Goal: Task Accomplishment & Management: Manage account settings

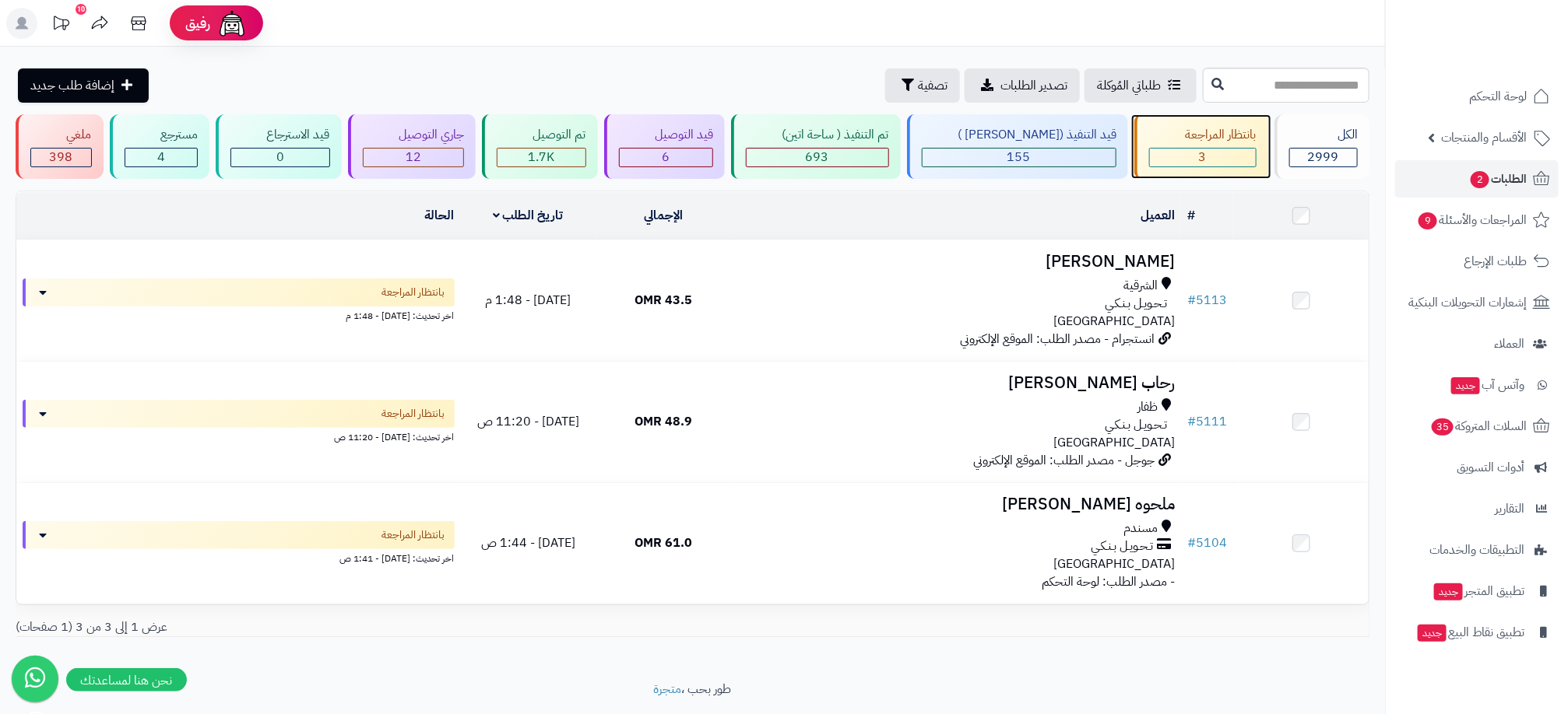
click at [1205, 144] on div "بانتظار المراجعة 3" at bounding box center [1201, 146] width 134 height 64
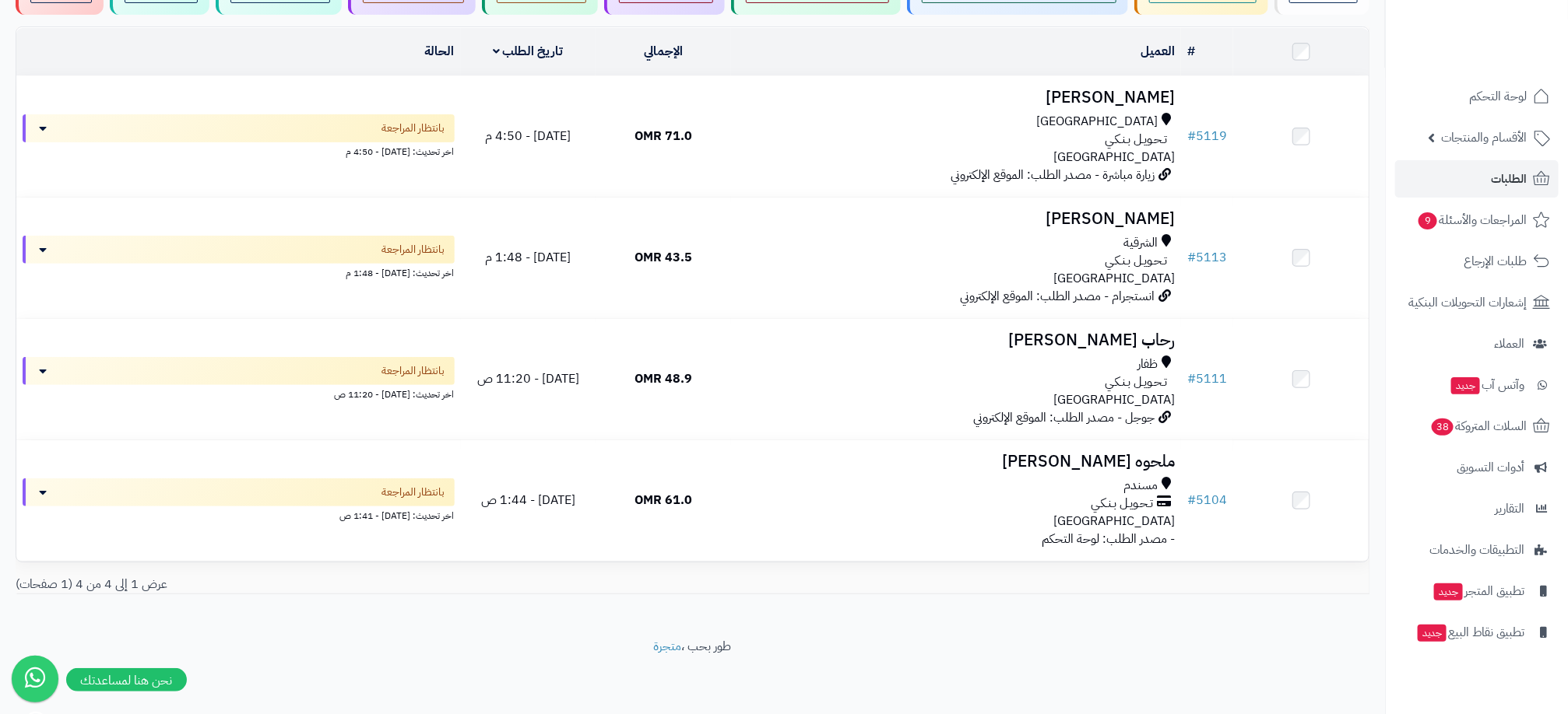
scroll to position [167, 0]
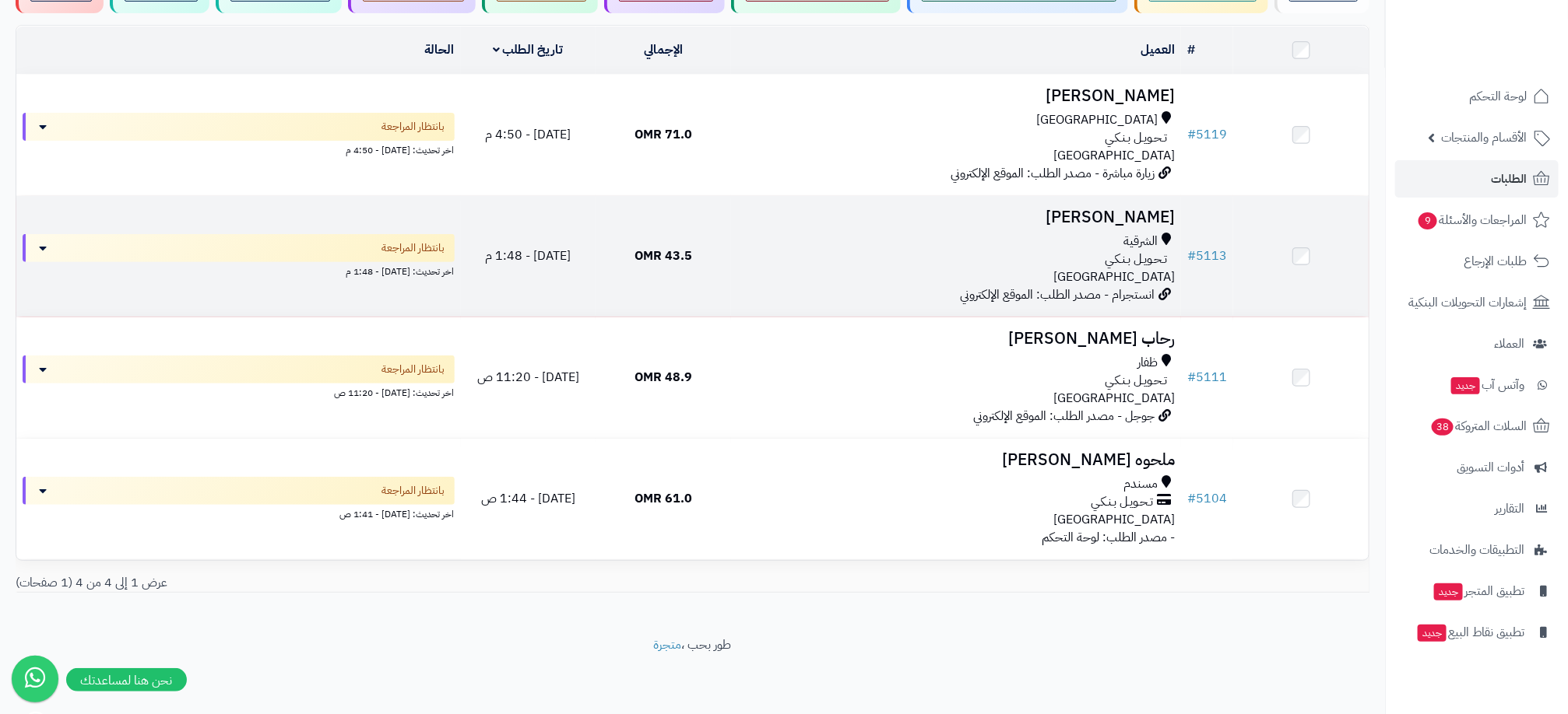
click at [951, 264] on div "الشرقية تـحـويـل بـنـكـي عمان" at bounding box center [956, 259] width 437 height 53
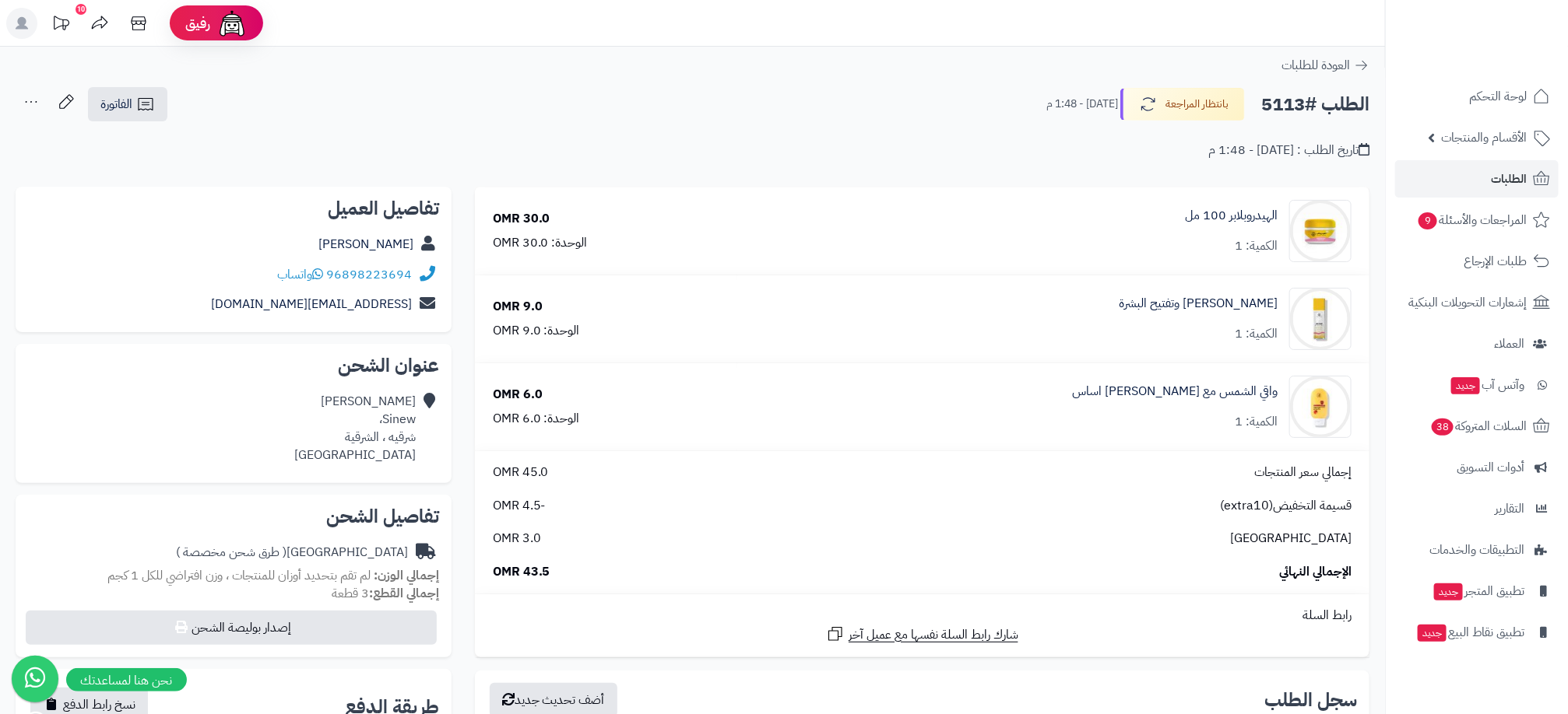
drag, startPoint x: 345, startPoint y: 144, endPoint x: 319, endPoint y: 133, distance: 28.2
click at [345, 144] on div "تاريخ الطلب : اليوم - 1:48 م" at bounding box center [692, 142] width 1353 height 37
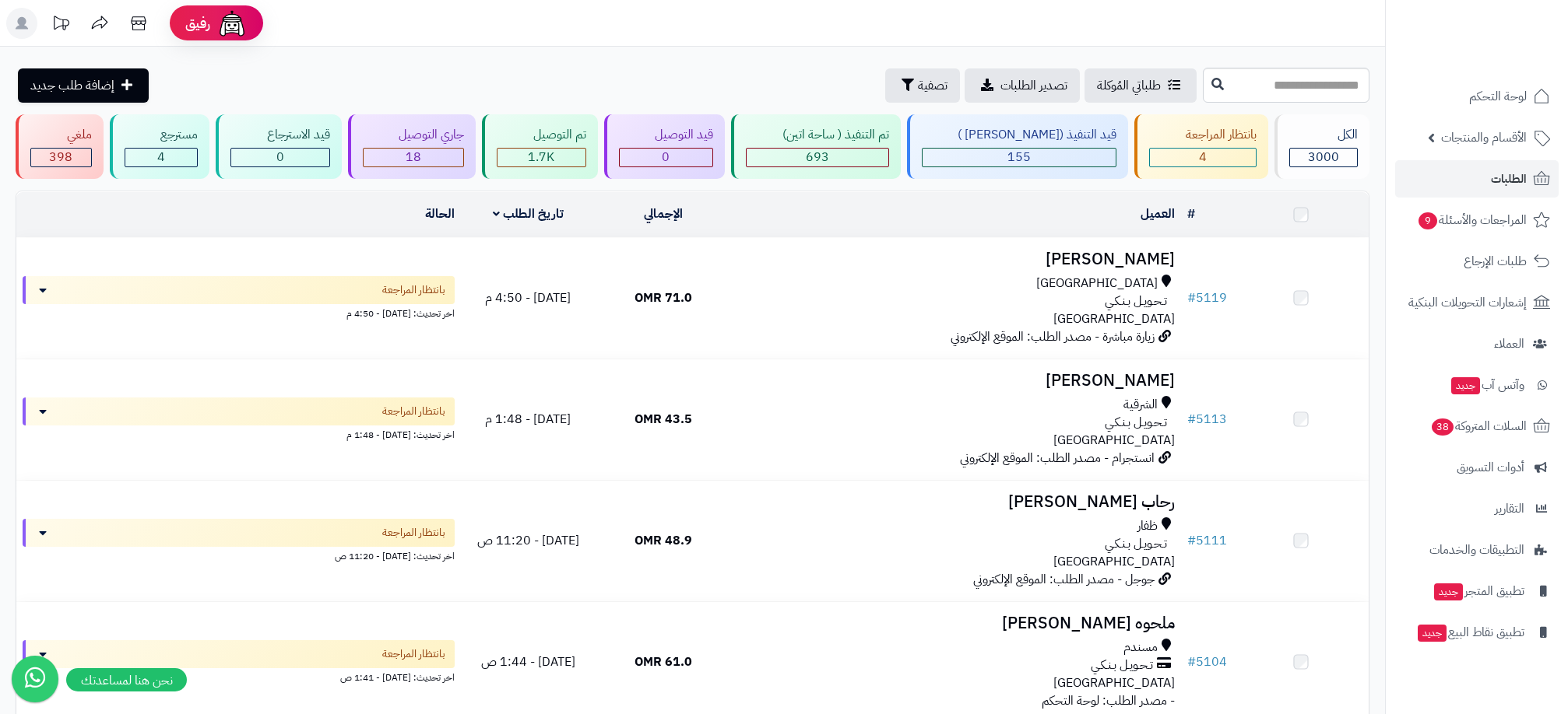
scroll to position [167, 0]
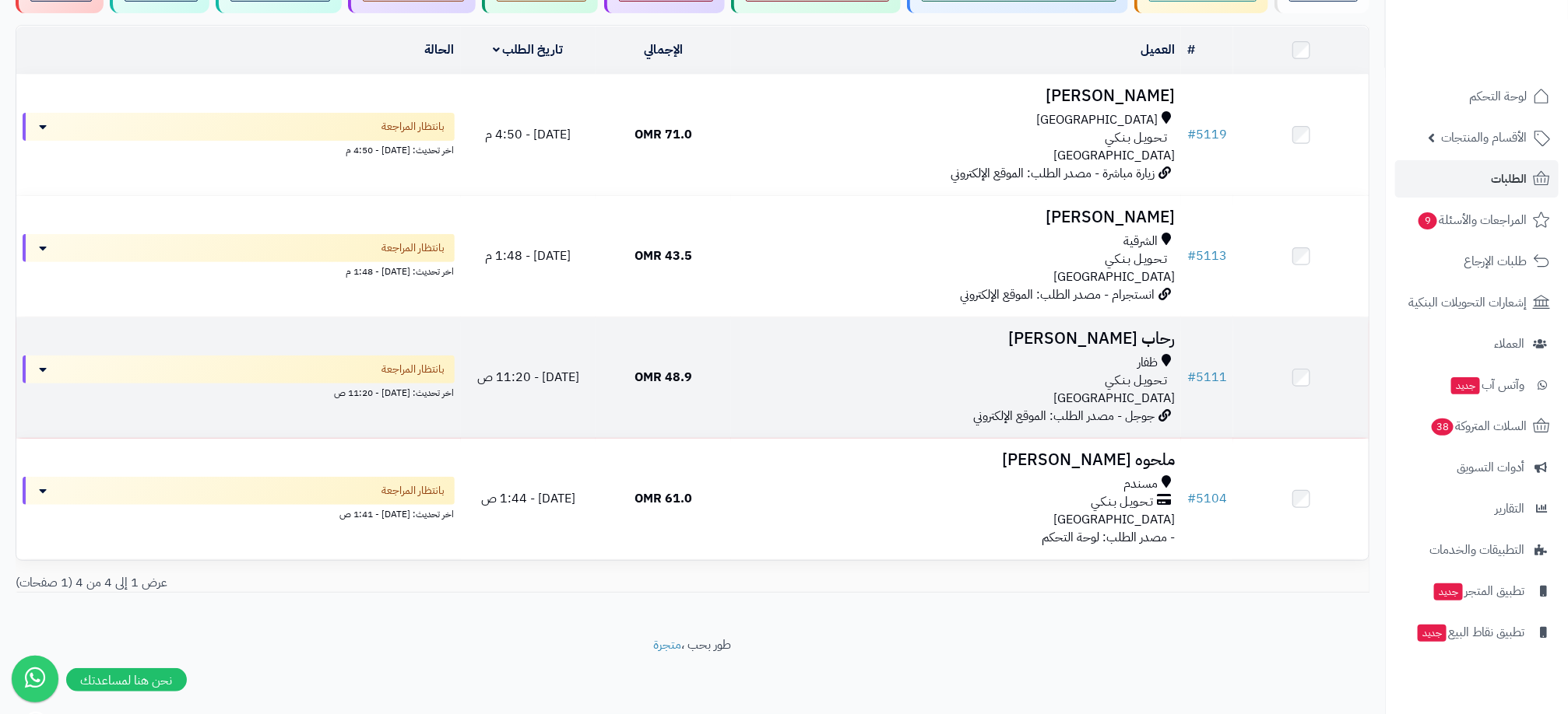
click at [1042, 367] on div "ظفار" at bounding box center [956, 363] width 437 height 17
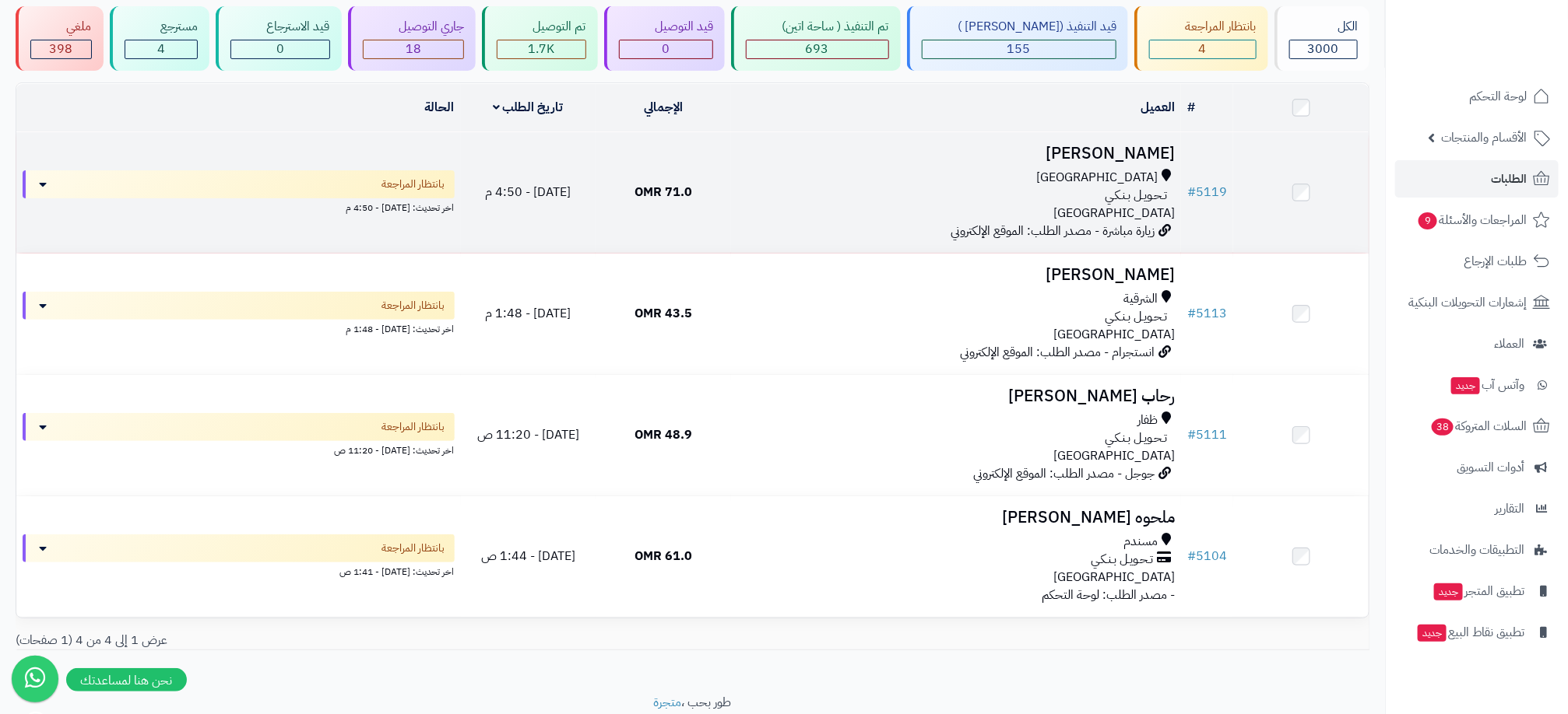
scroll to position [50, 0]
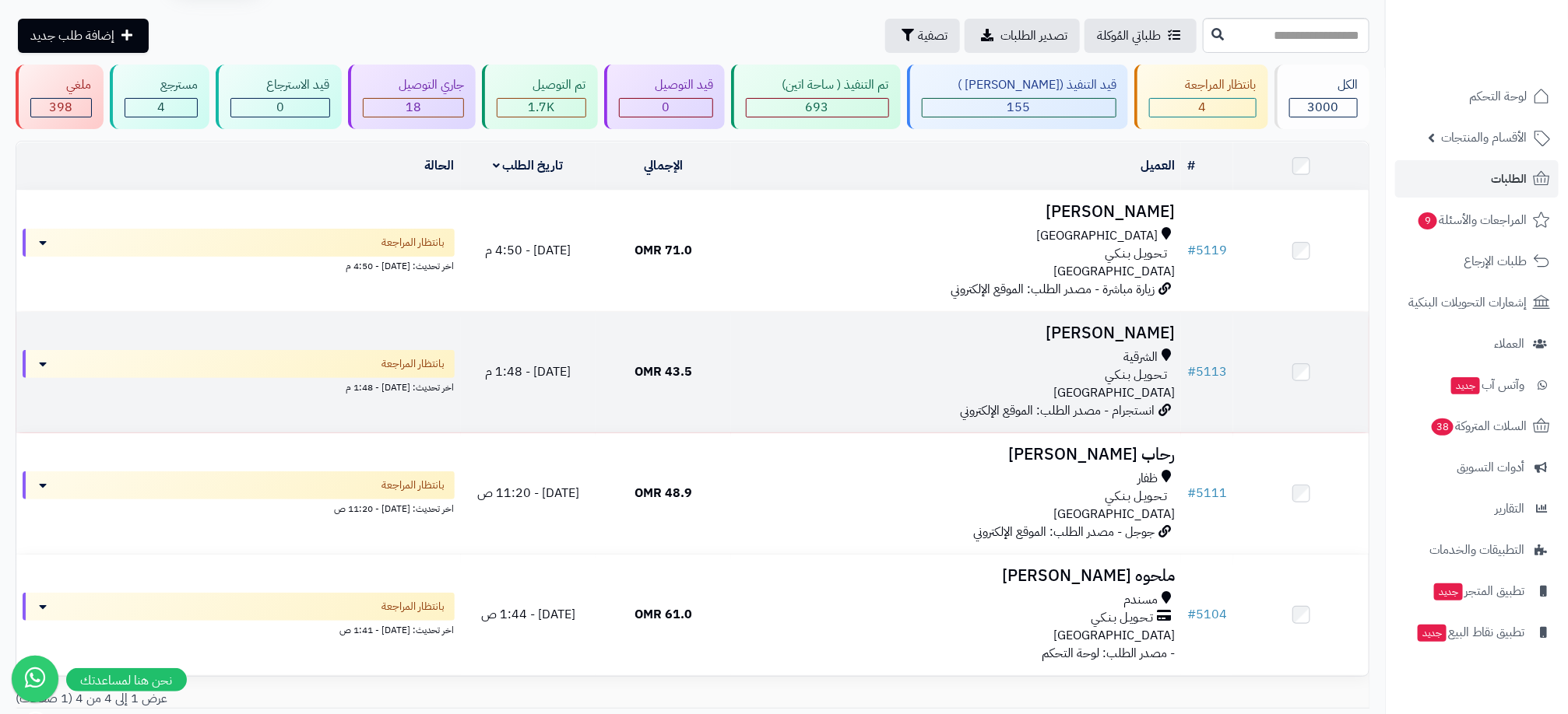
click at [1076, 355] on div "الشرقية" at bounding box center [956, 357] width 437 height 17
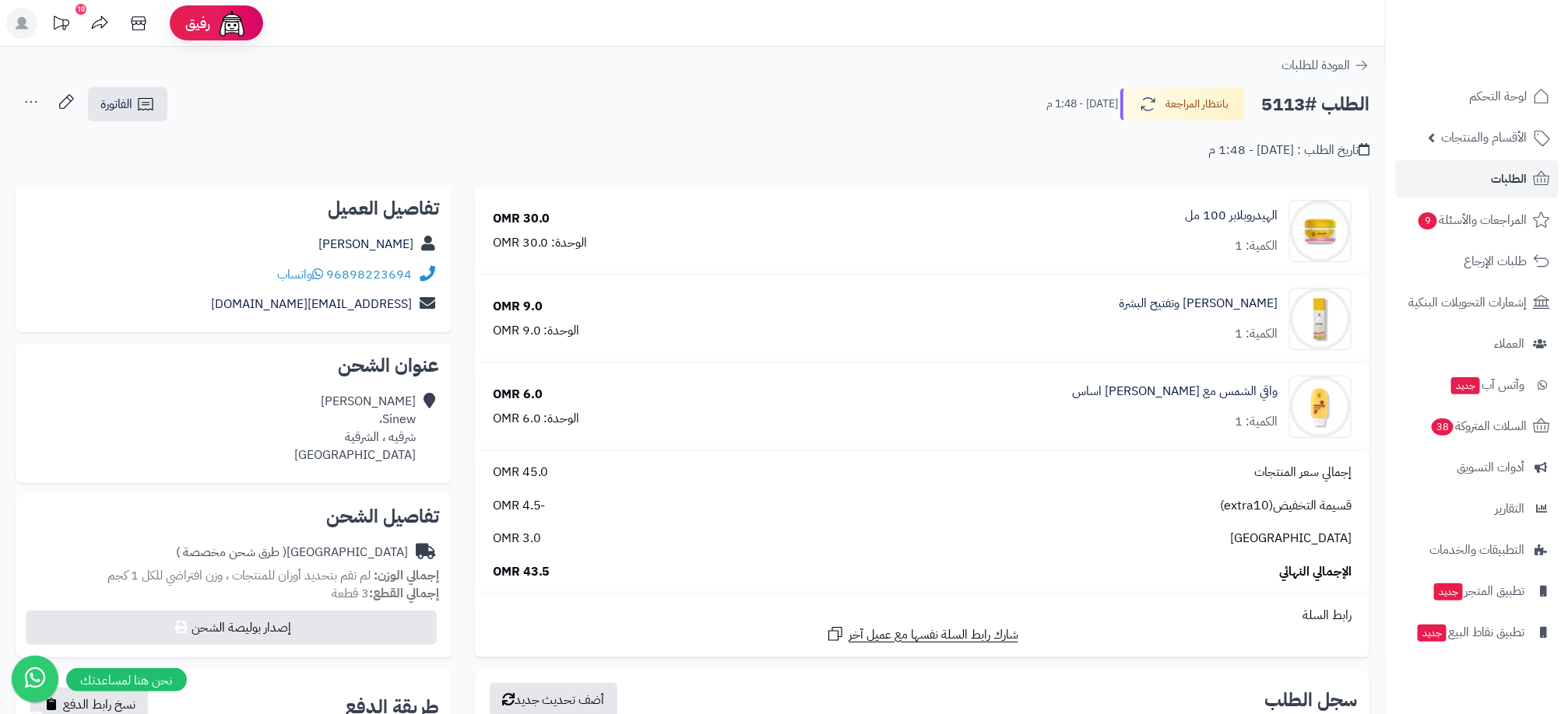
click at [168, 214] on h2 "تفاصيل العميل" at bounding box center [233, 208] width 411 height 18
click at [189, 164] on div "**********" at bounding box center [692, 131] width 1385 height 88
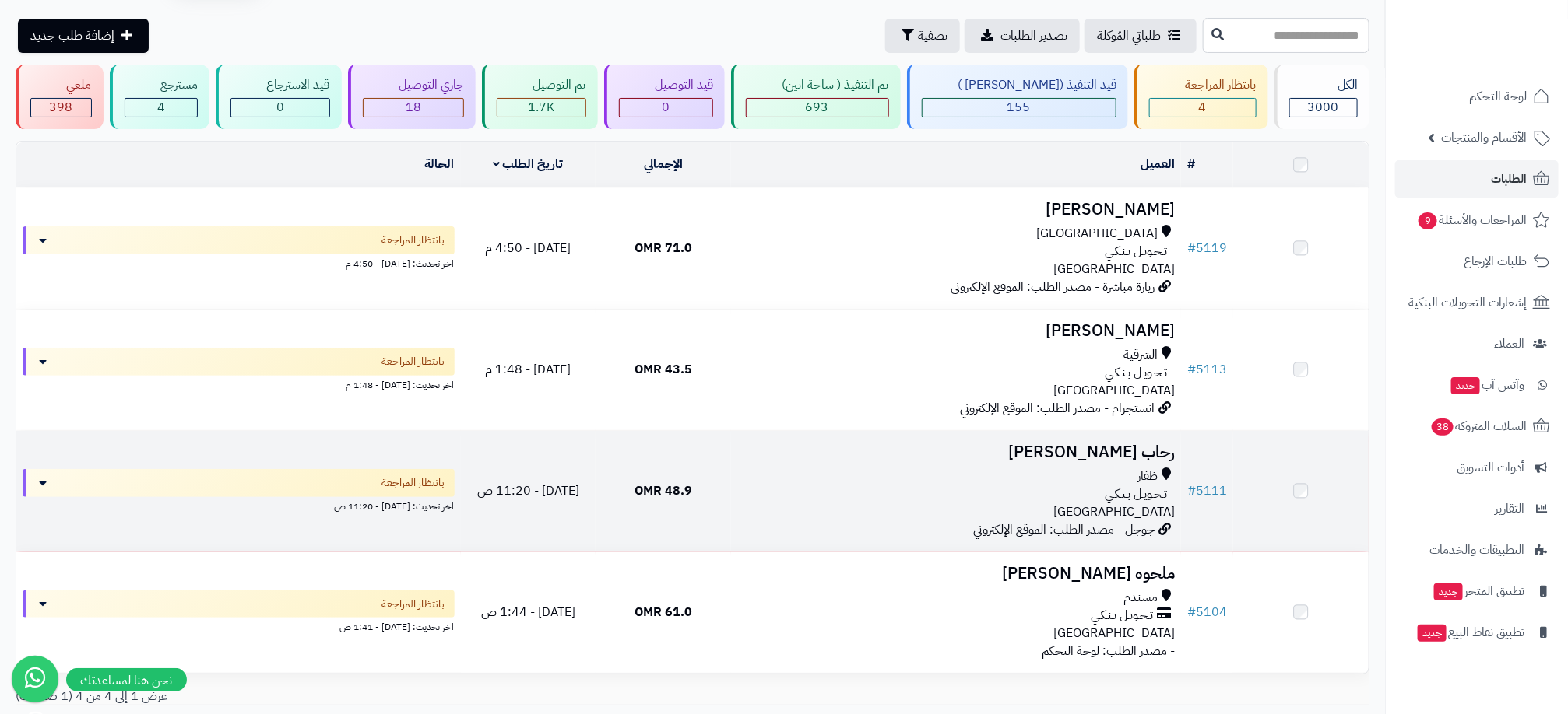
scroll to position [50, 0]
click at [1098, 462] on h3 "رحاب [PERSON_NAME]" at bounding box center [956, 454] width 437 height 17
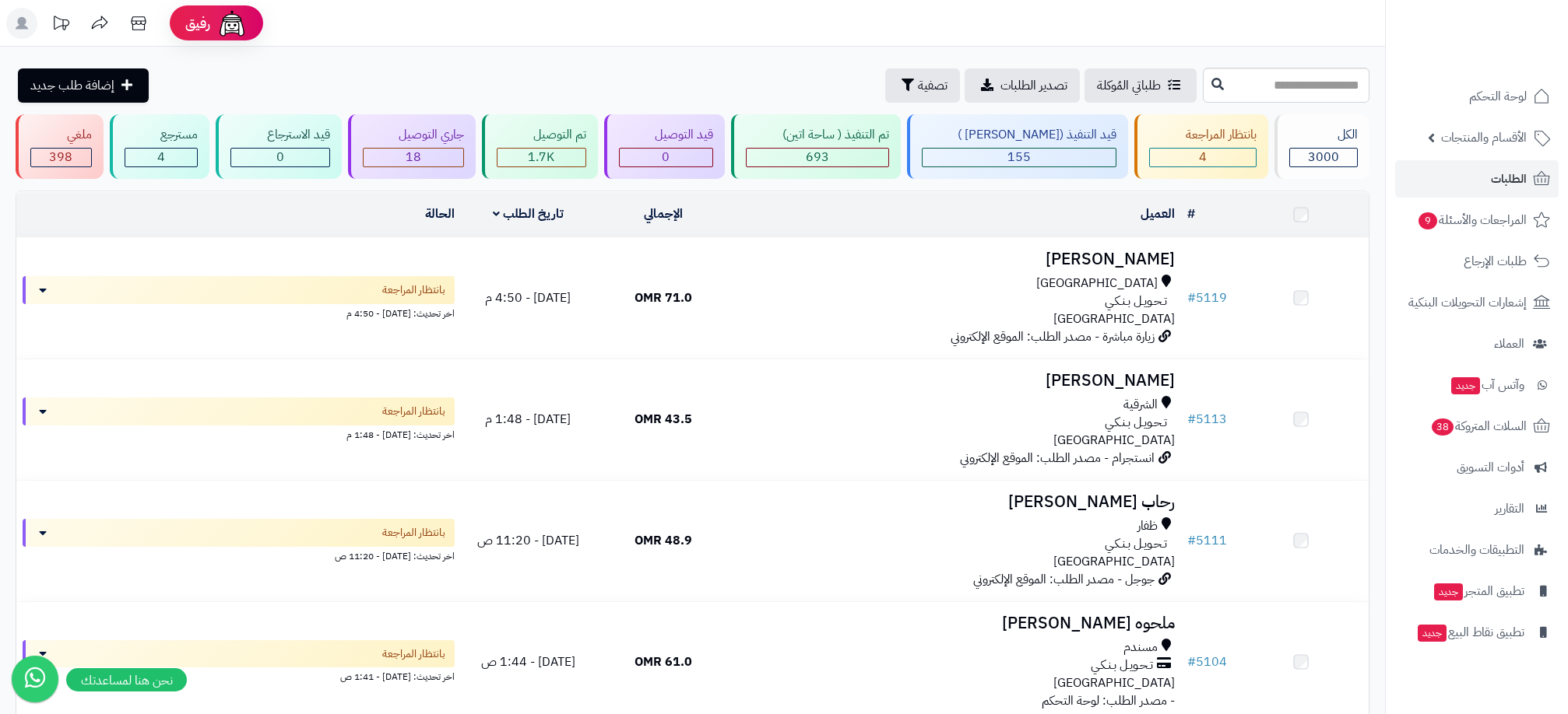
scroll to position [50, 0]
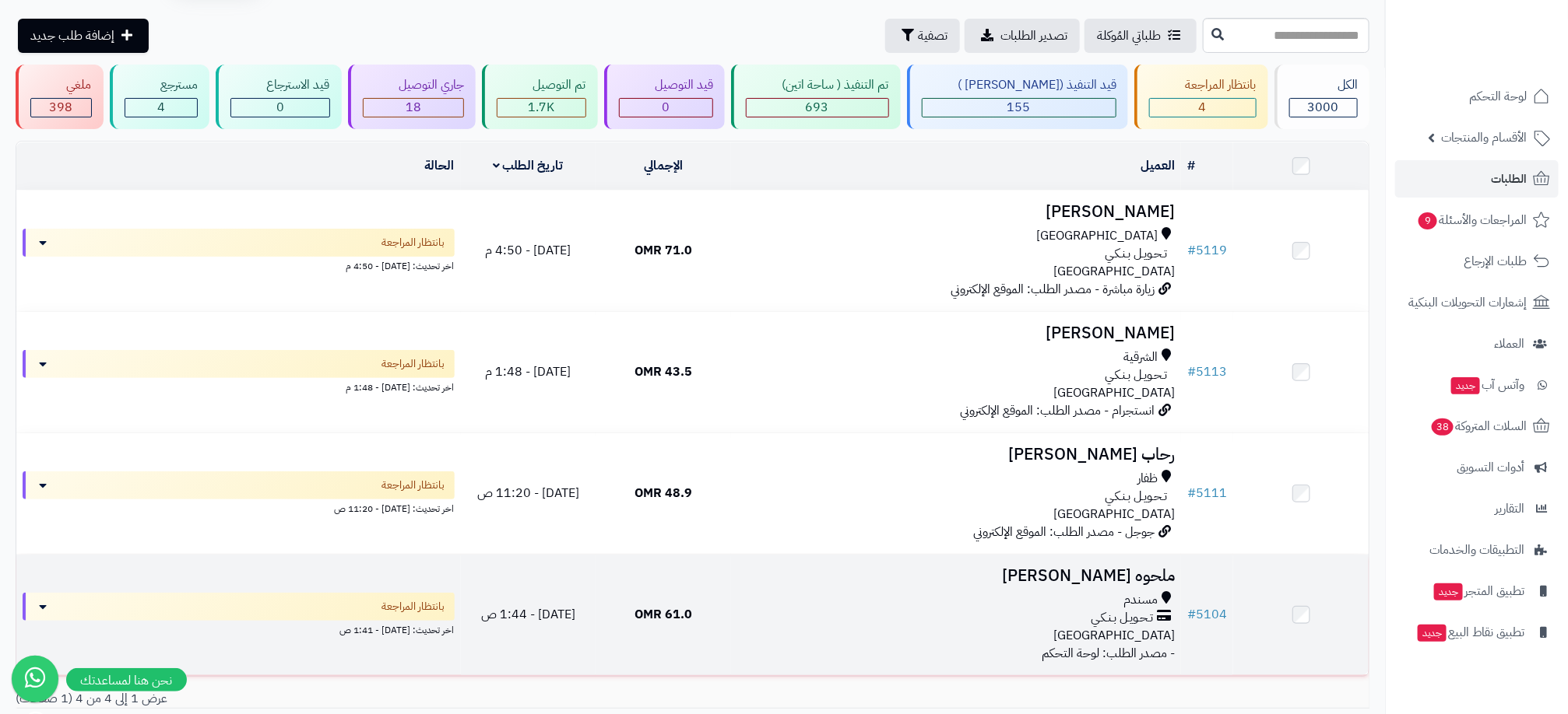
click at [1108, 610] on span "تـحـويـل بـنـكـي" at bounding box center [1121, 617] width 63 height 17
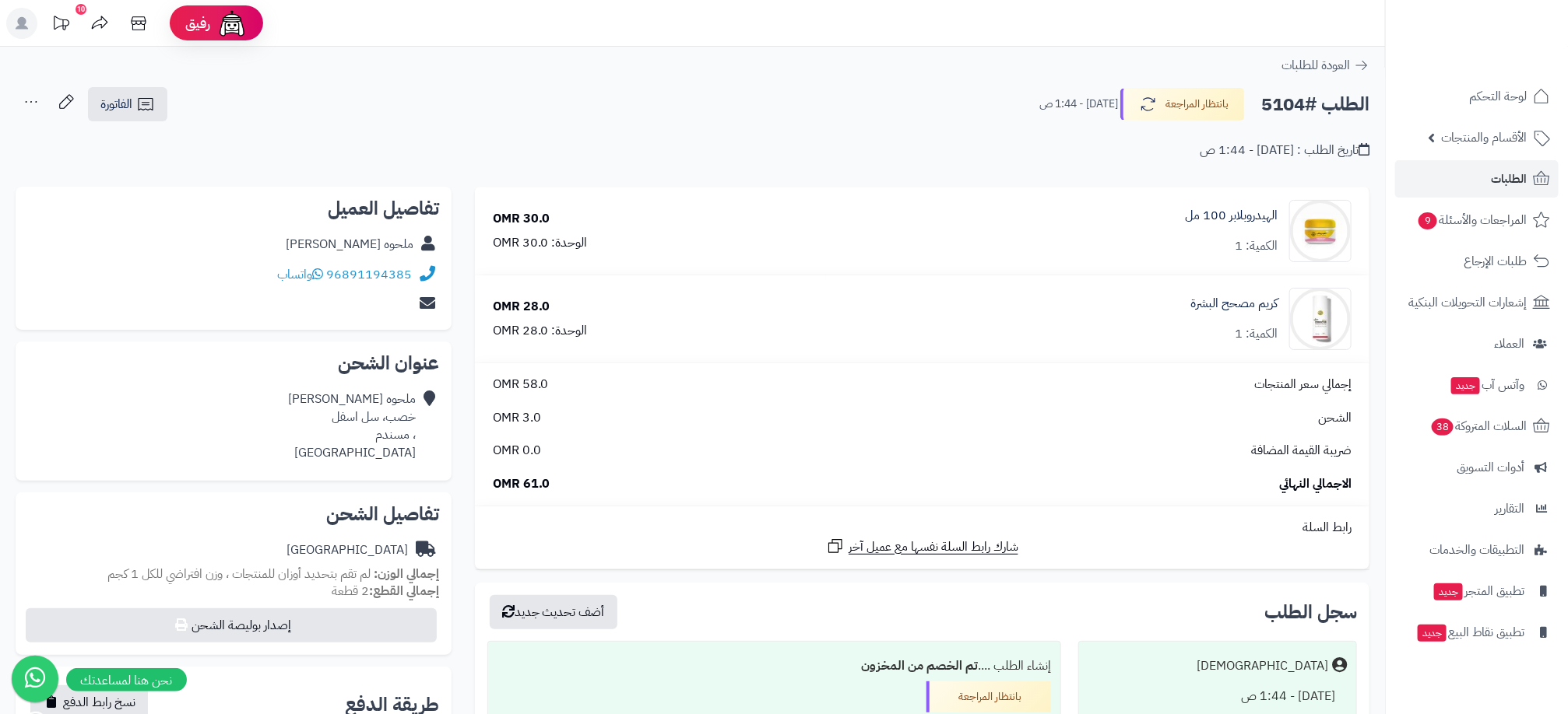
drag, startPoint x: 342, startPoint y: 271, endPoint x: 412, endPoint y: 273, distance: 70.0
click at [412, 273] on div "96891194385 واتساب" at bounding box center [233, 274] width 411 height 30
copy div "96891194385 واتساب"
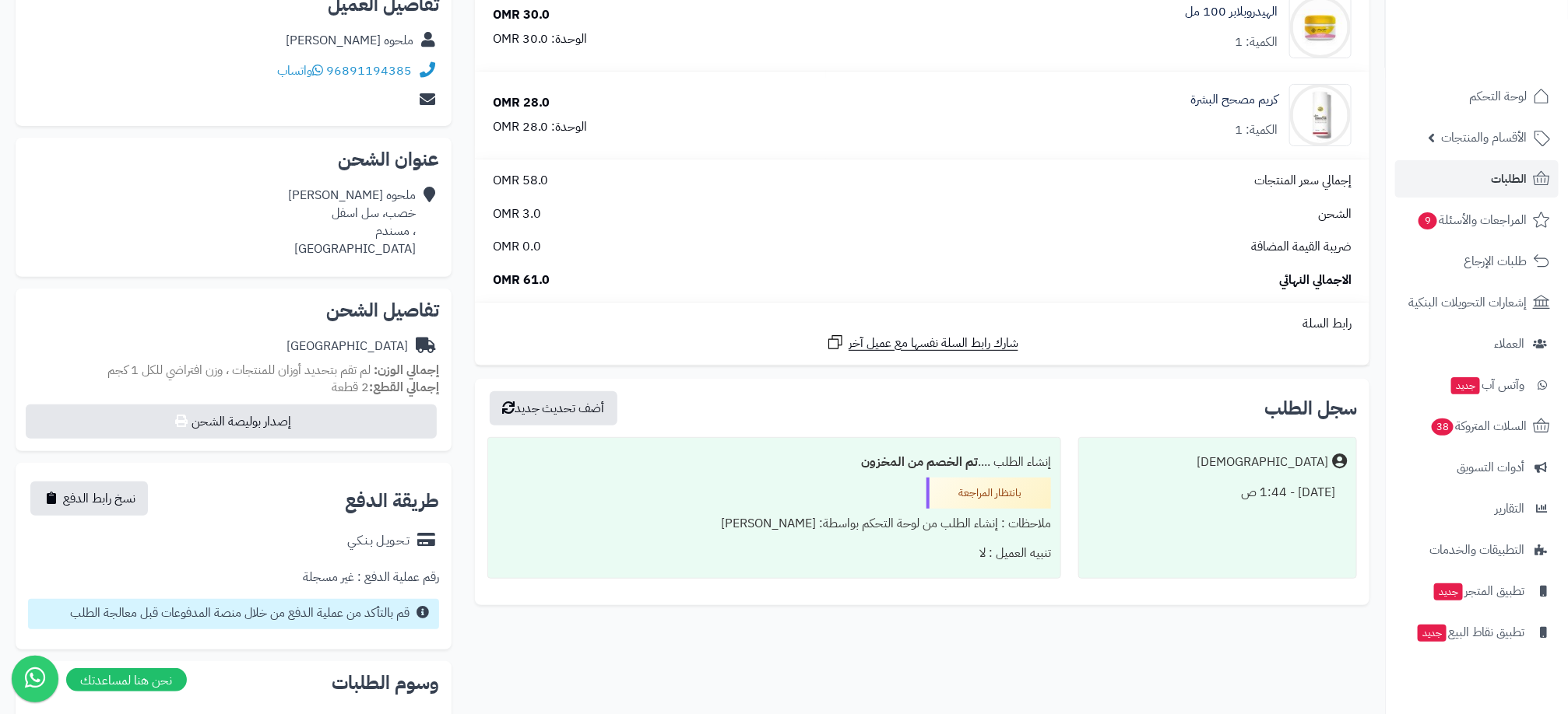
scroll to position [350, 0]
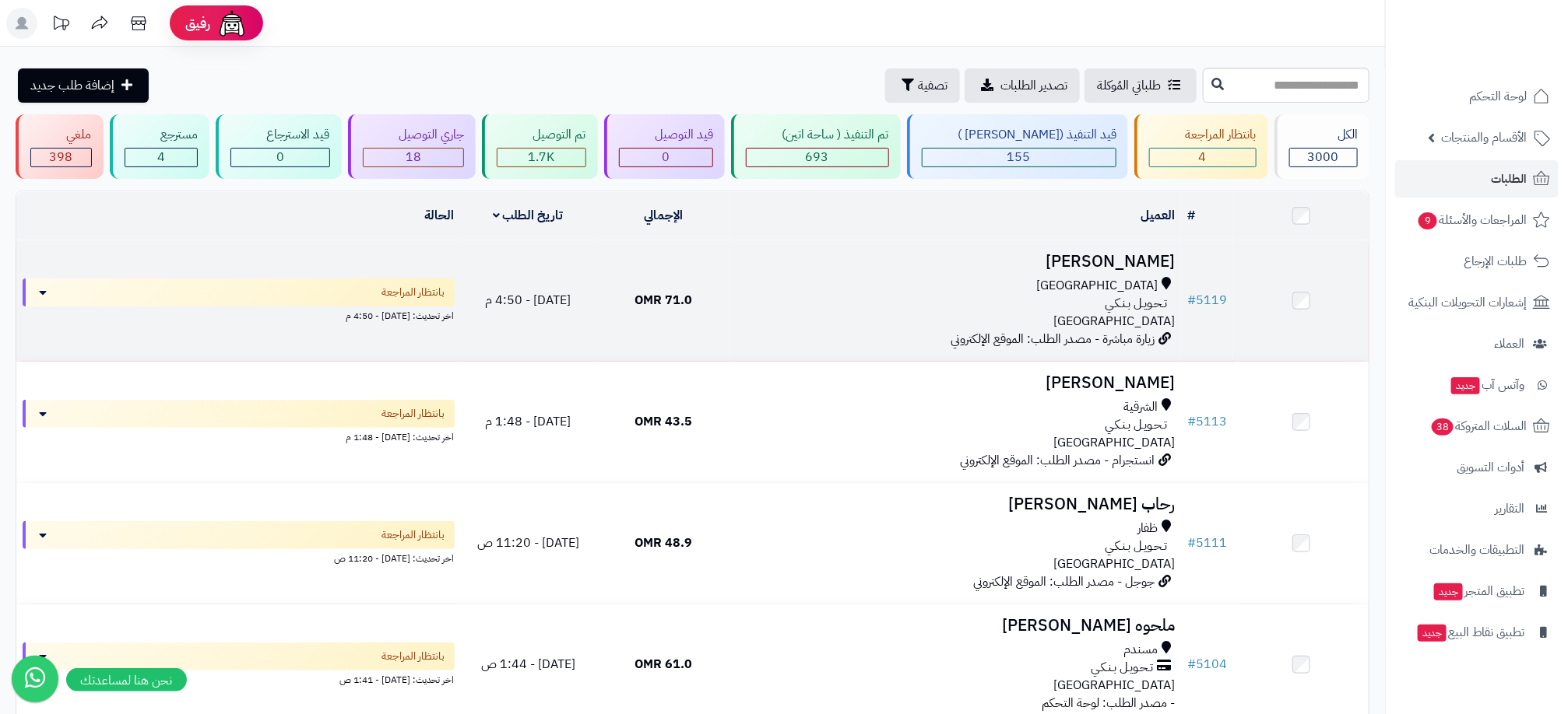
click at [1089, 288] on div "مسقط" at bounding box center [956, 285] width 437 height 17
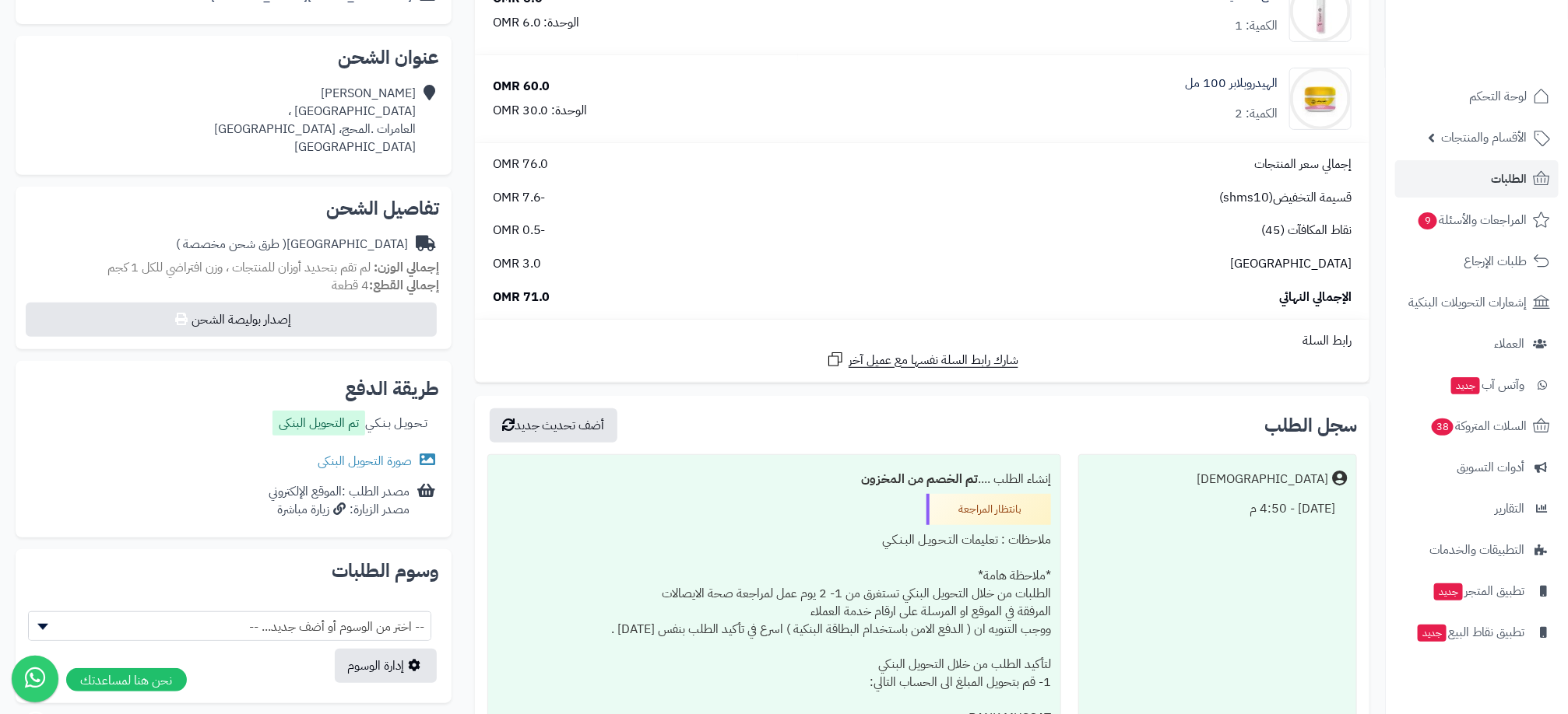
scroll to position [466, 0]
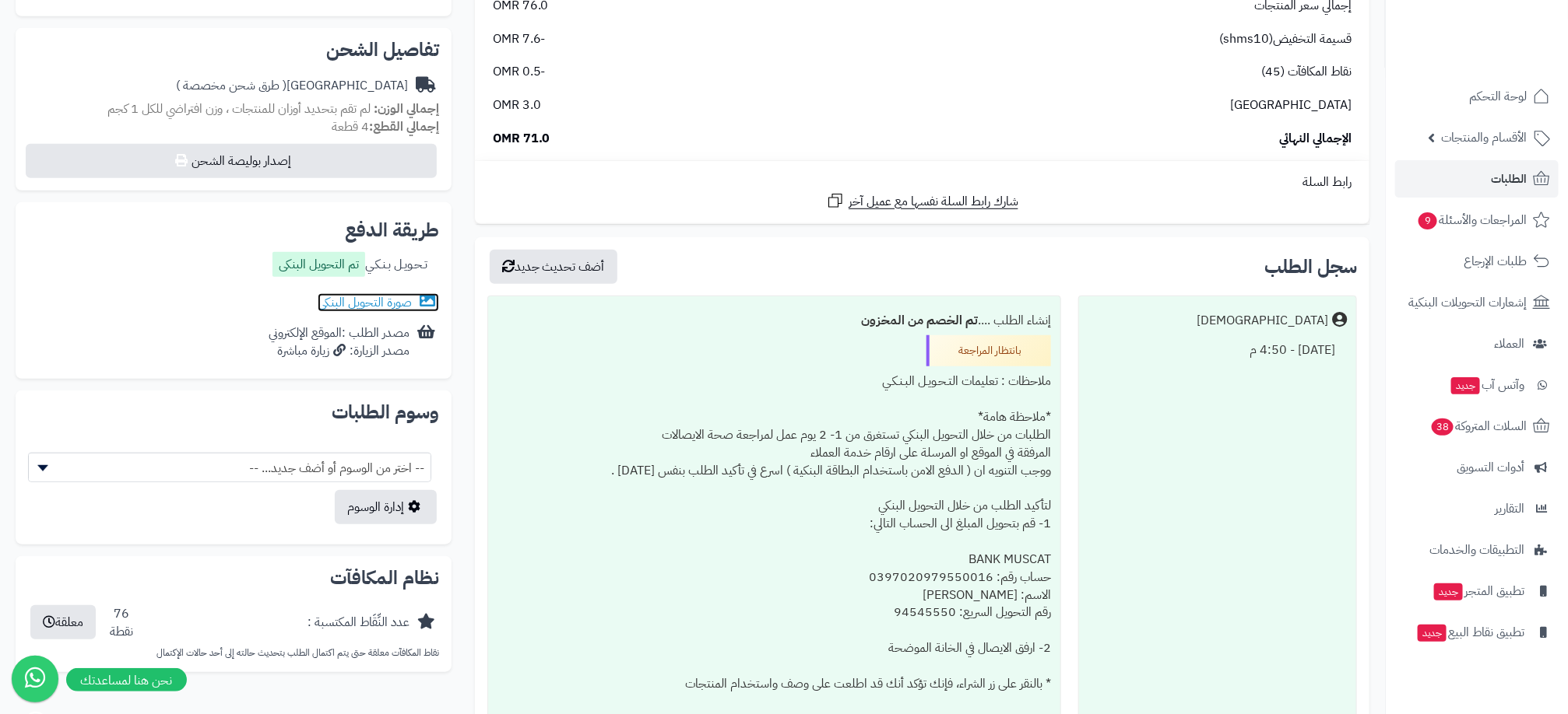
click at [380, 308] on link "صورة التحويل البنكى" at bounding box center [378, 303] width 122 height 18
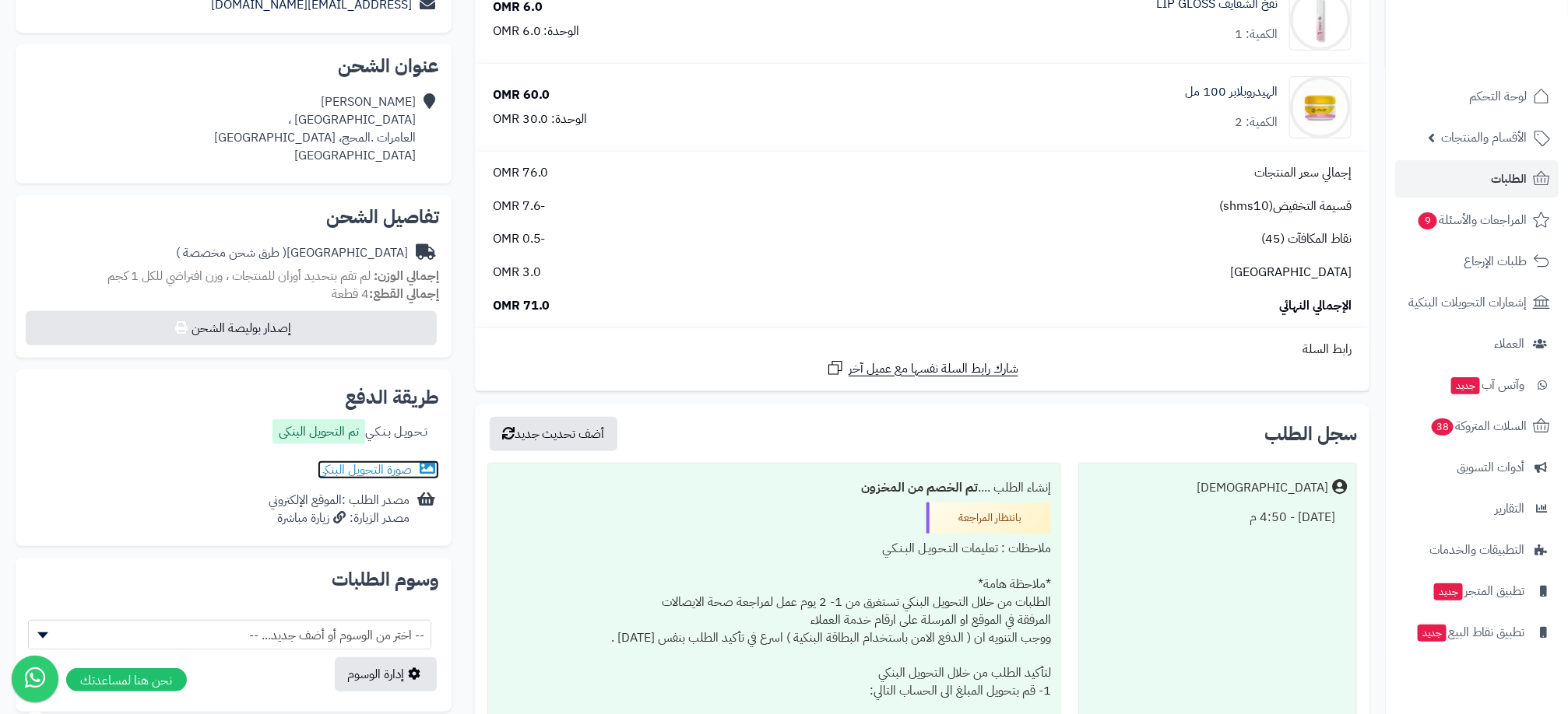
scroll to position [0, 0]
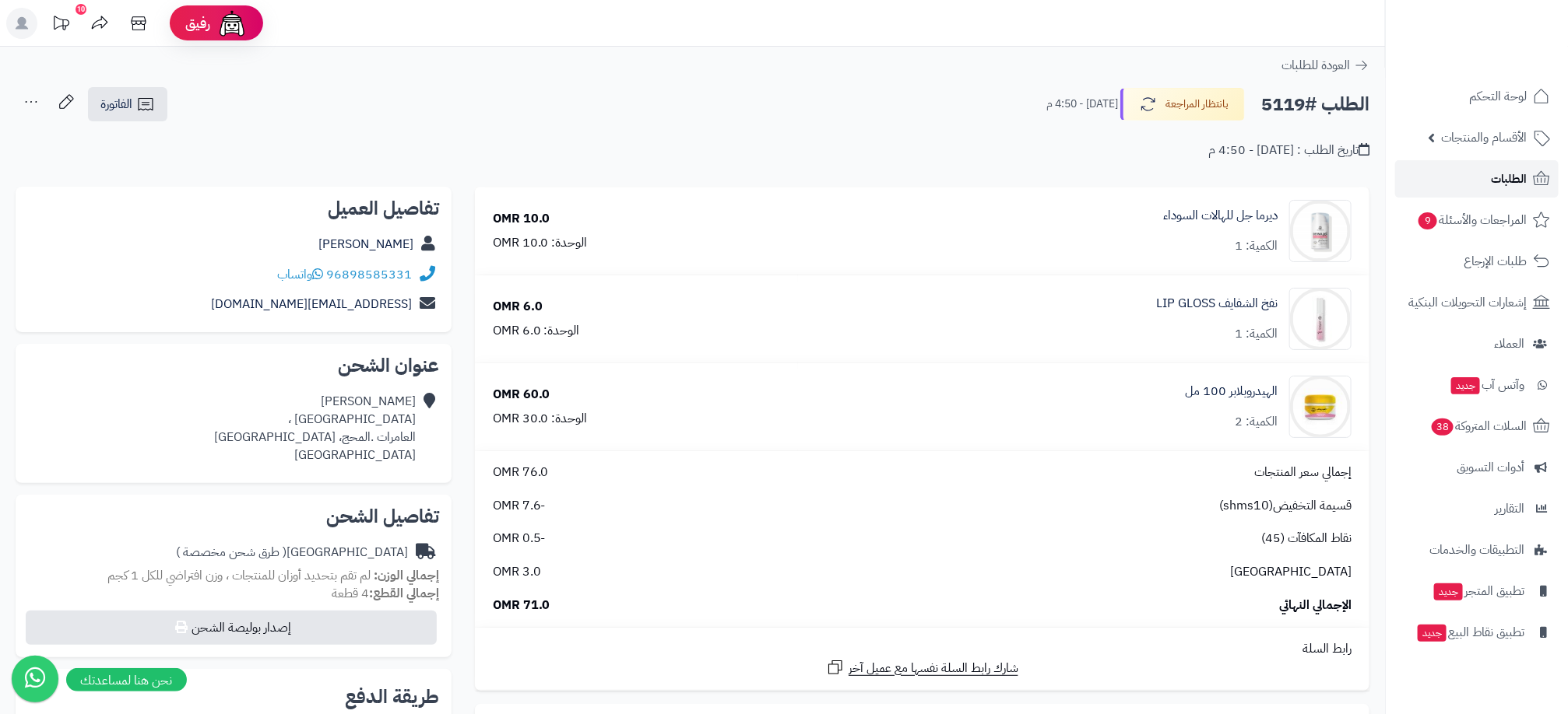
click at [1526, 174] on span "الطلبات" at bounding box center [1508, 179] width 36 height 22
